Goal: Go to known website: Go to known website

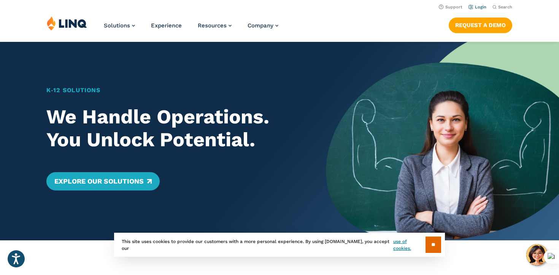
click at [479, 8] on link "Login" at bounding box center [478, 7] width 18 height 5
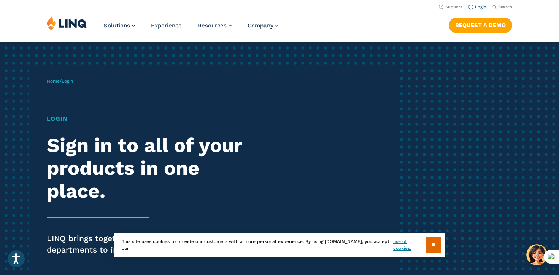
click at [482, 8] on link "Login" at bounding box center [478, 7] width 18 height 5
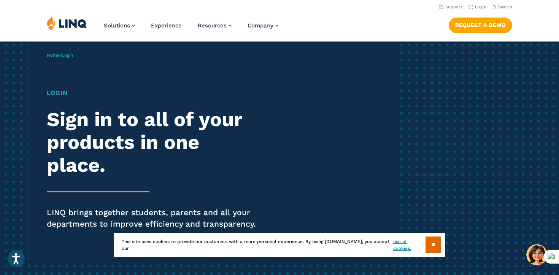
scroll to position [25, 0]
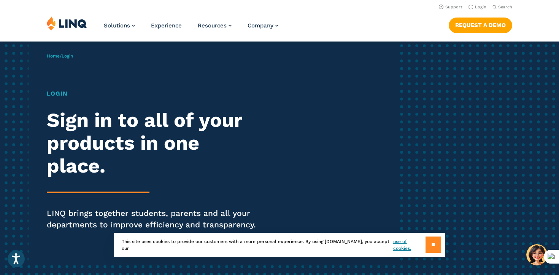
click at [436, 239] on input "**" at bounding box center [434, 244] width 16 height 16
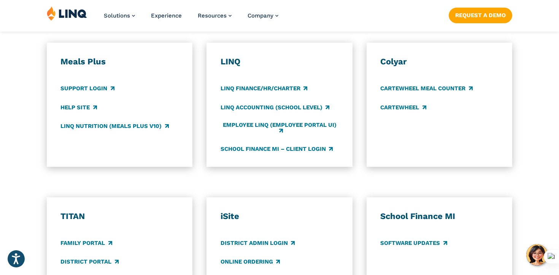
scroll to position [443, 0]
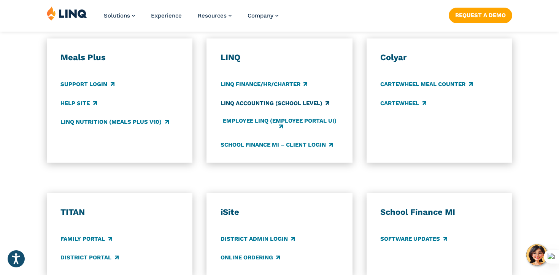
click at [258, 105] on link "LINQ Accounting (school level)" at bounding box center [275, 103] width 109 height 8
